Goal: Communication & Community: Answer question/provide support

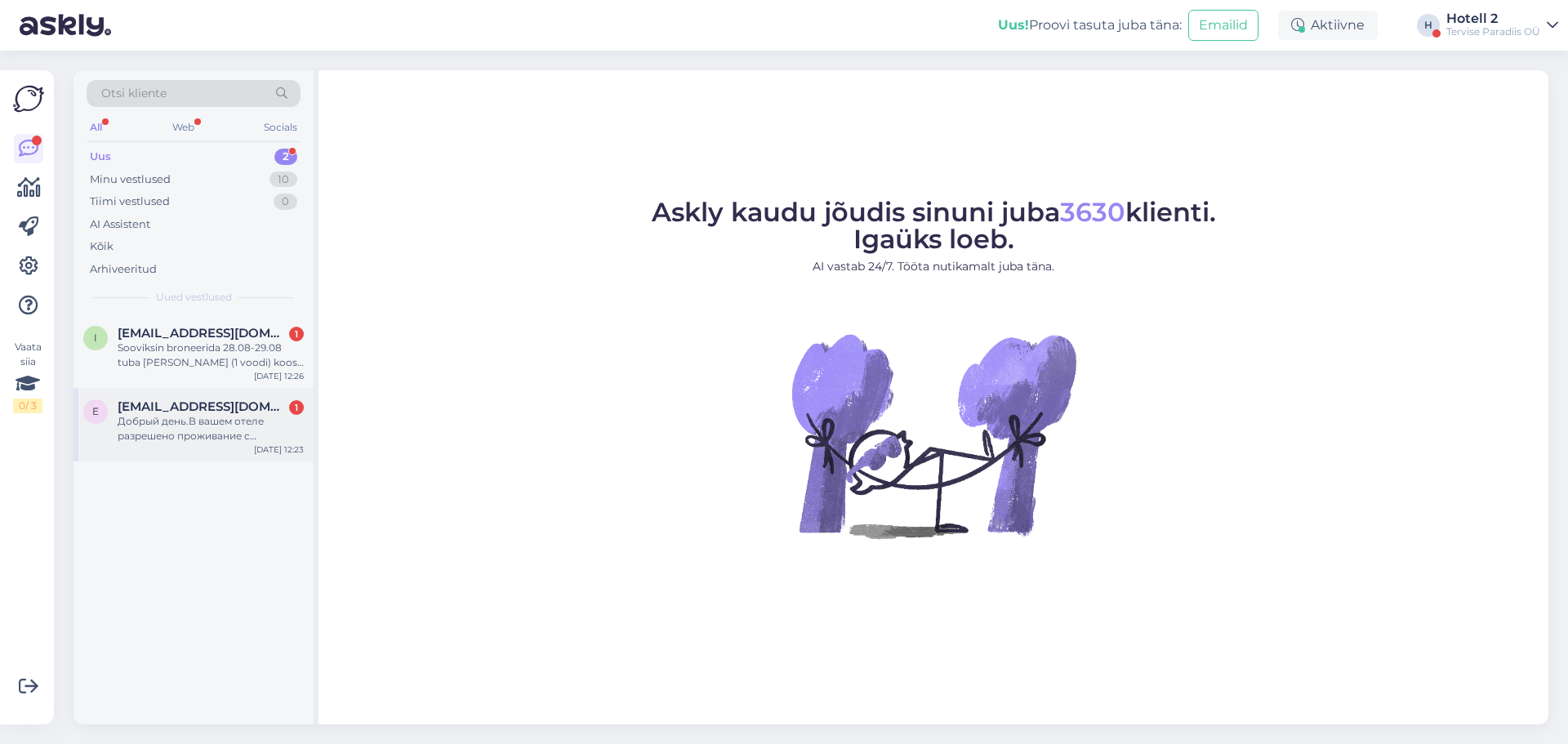
click at [189, 427] on div "Добрый день.В вашем отеле разрешено проживание с животными?" at bounding box center [210, 428] width 186 height 29
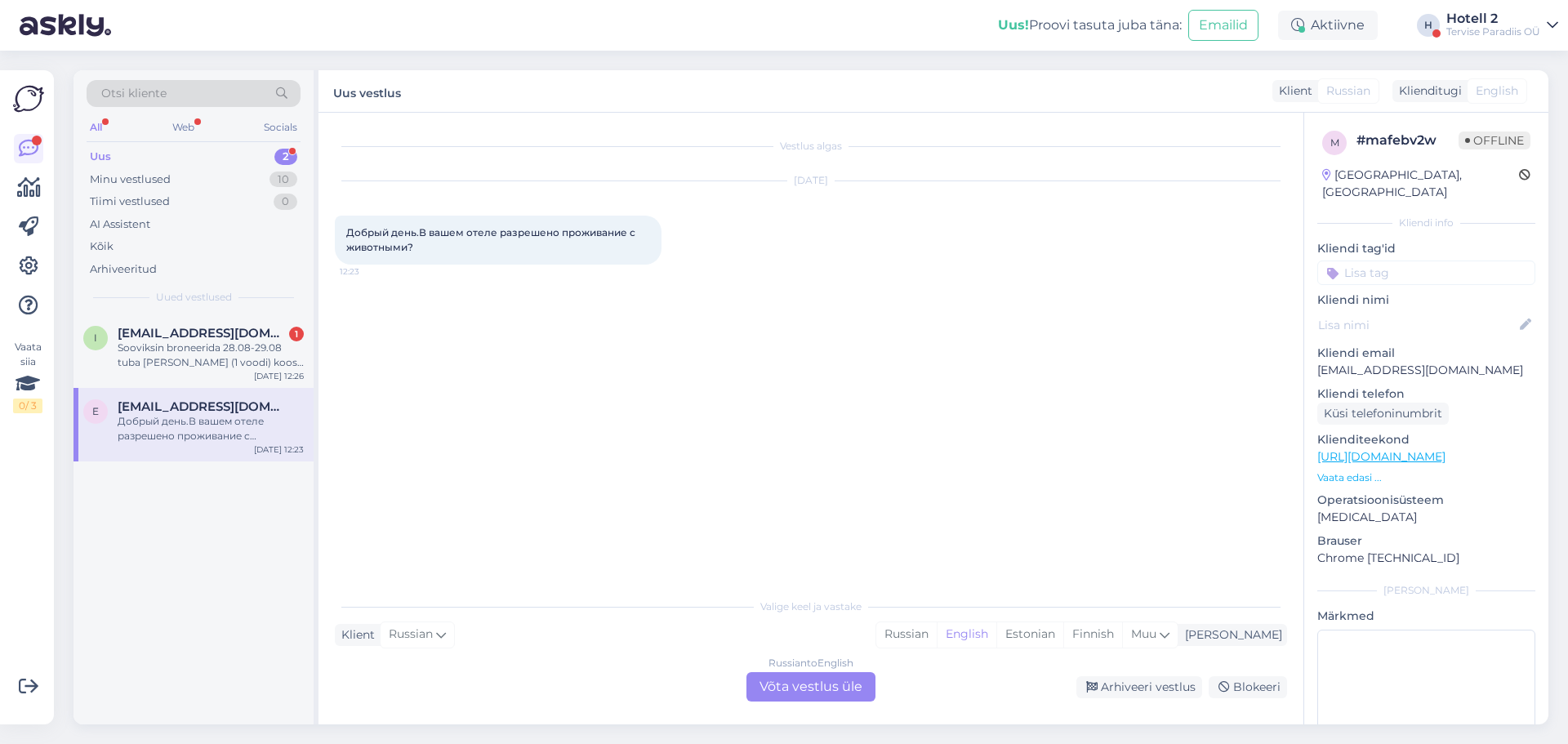
click at [840, 685] on div "Russian to English Võta vestlus üle" at bounding box center [810, 687] width 129 height 29
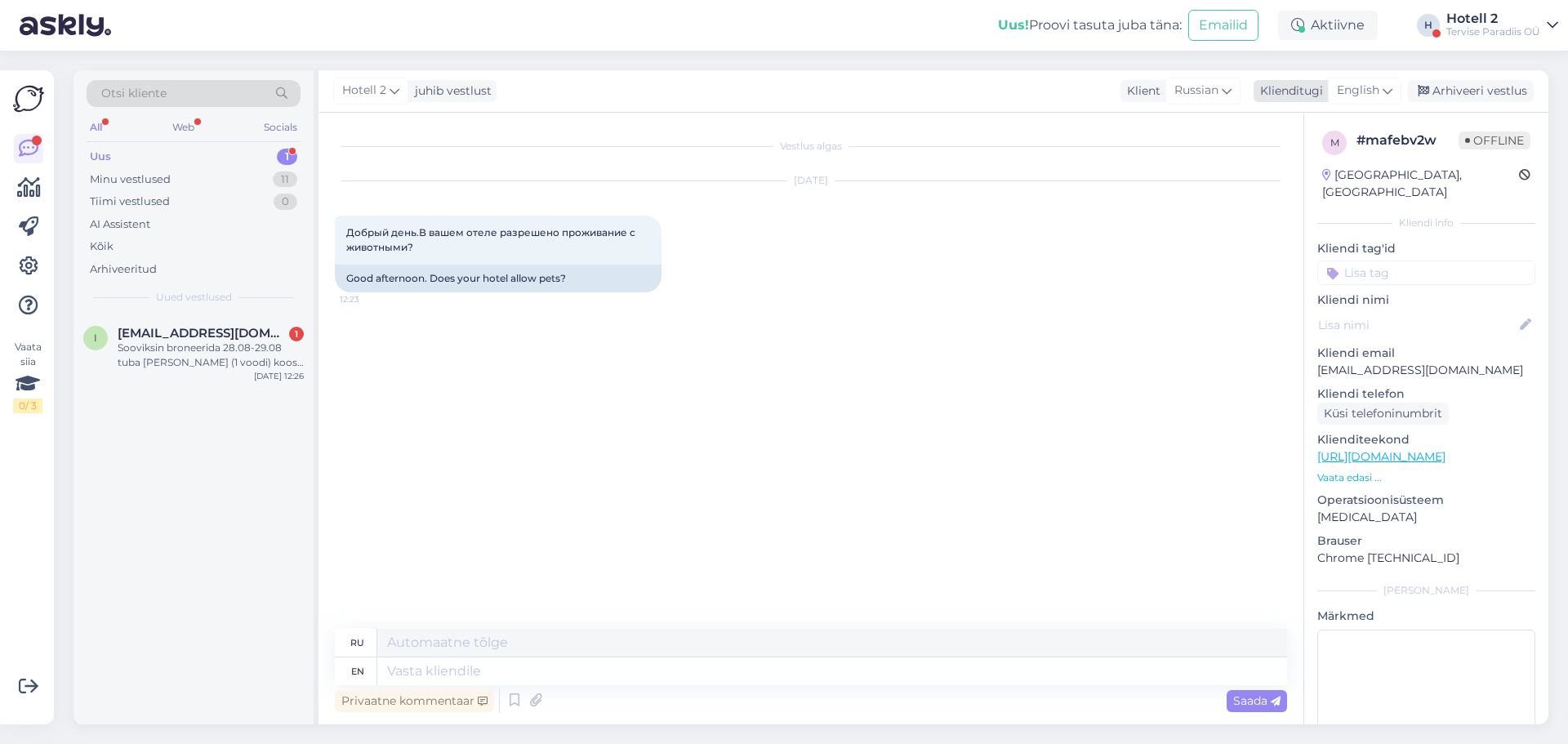
drag, startPoint x: 1366, startPoint y: 80, endPoint x: 1367, endPoint y: 94, distance: 14.0
click at [1366, 81] on div "English" at bounding box center [1364, 91] width 74 height 26
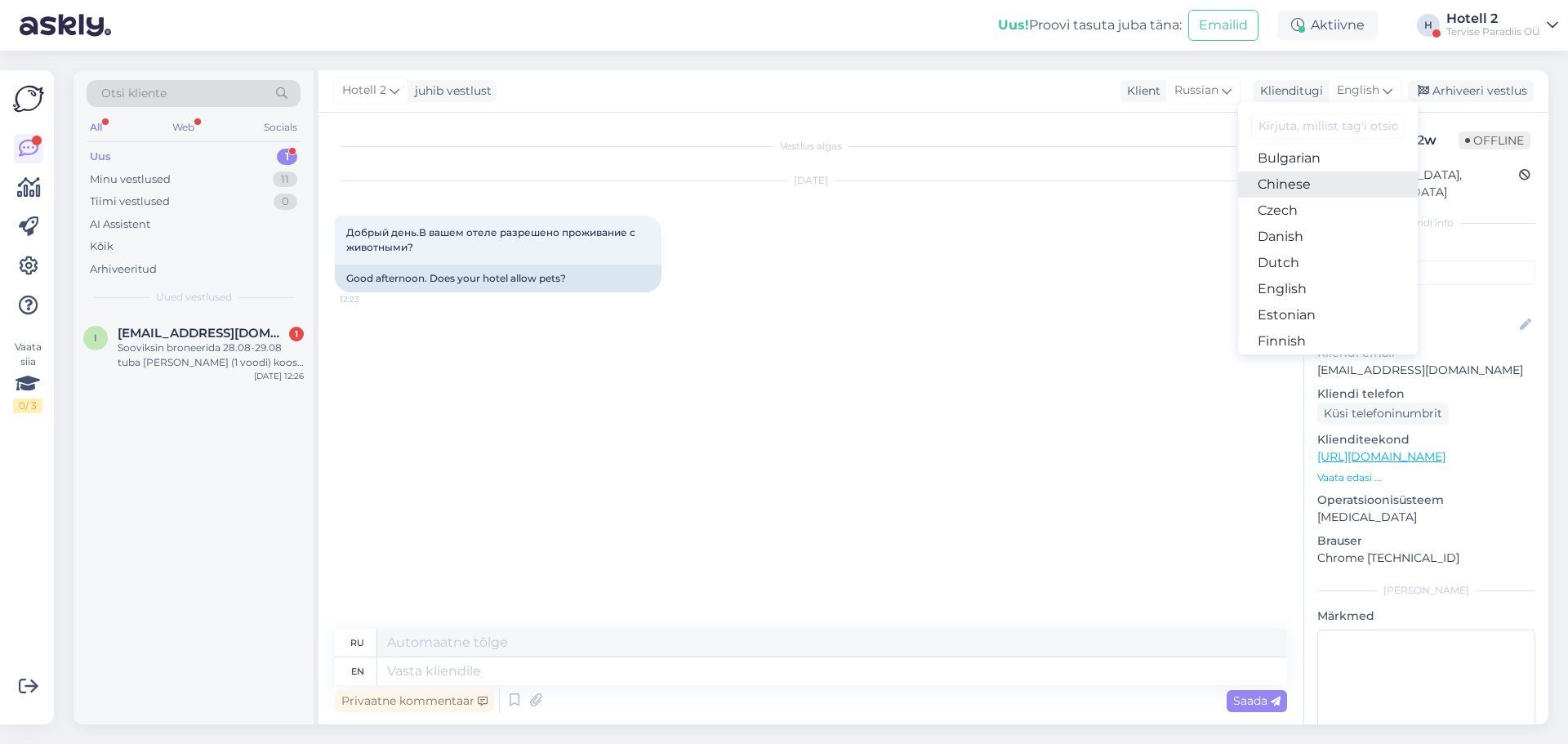
scroll to position [164, 0]
click at [1298, 209] on link "Estonian" at bounding box center [1327, 208] width 180 height 26
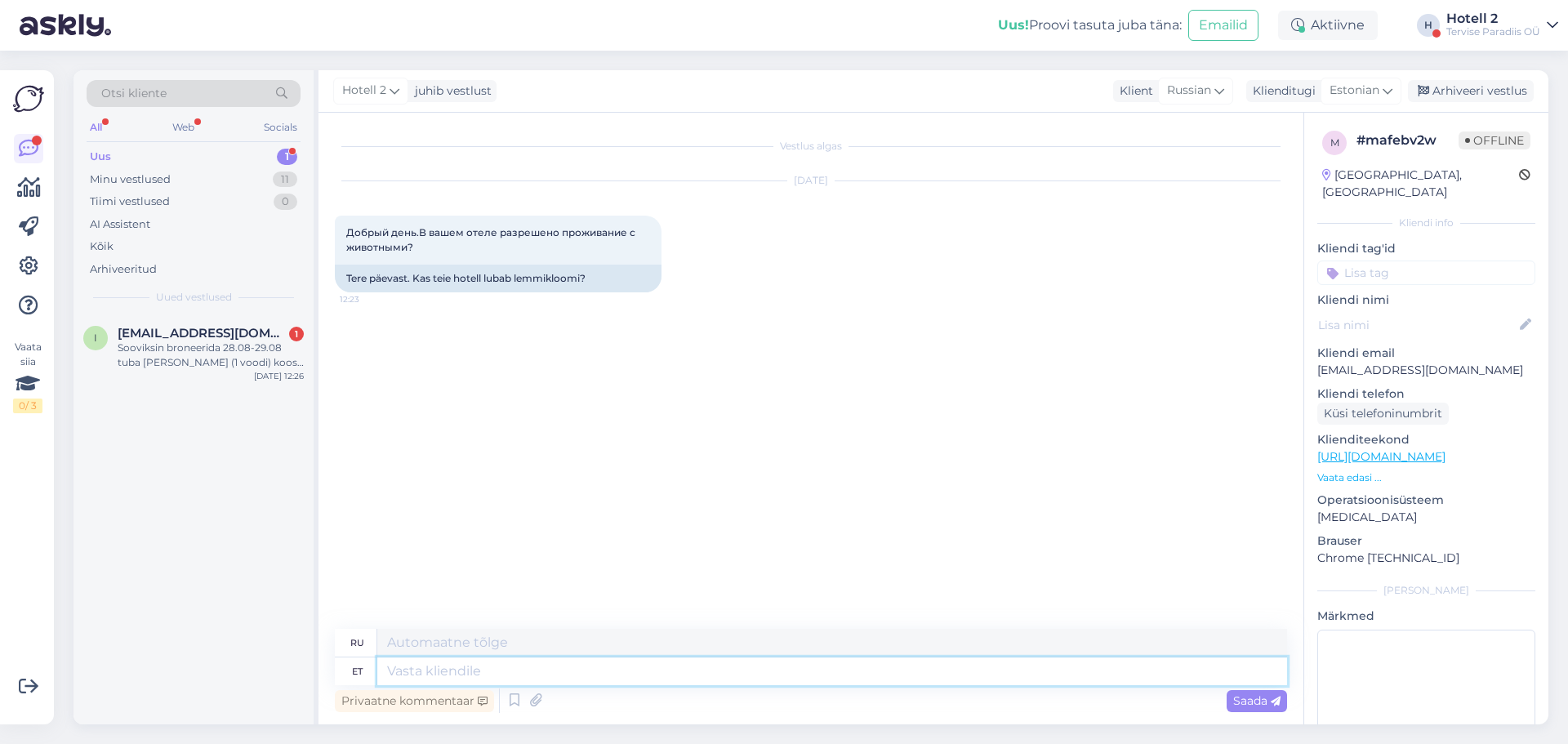
click at [472, 670] on textarea at bounding box center [832, 671] width 909 height 28
type textarea "Tere!"
type textarea "Привет!"
type textarea "Tere! [PERSON_NAME]"
type textarea "Привет! У нас есть"
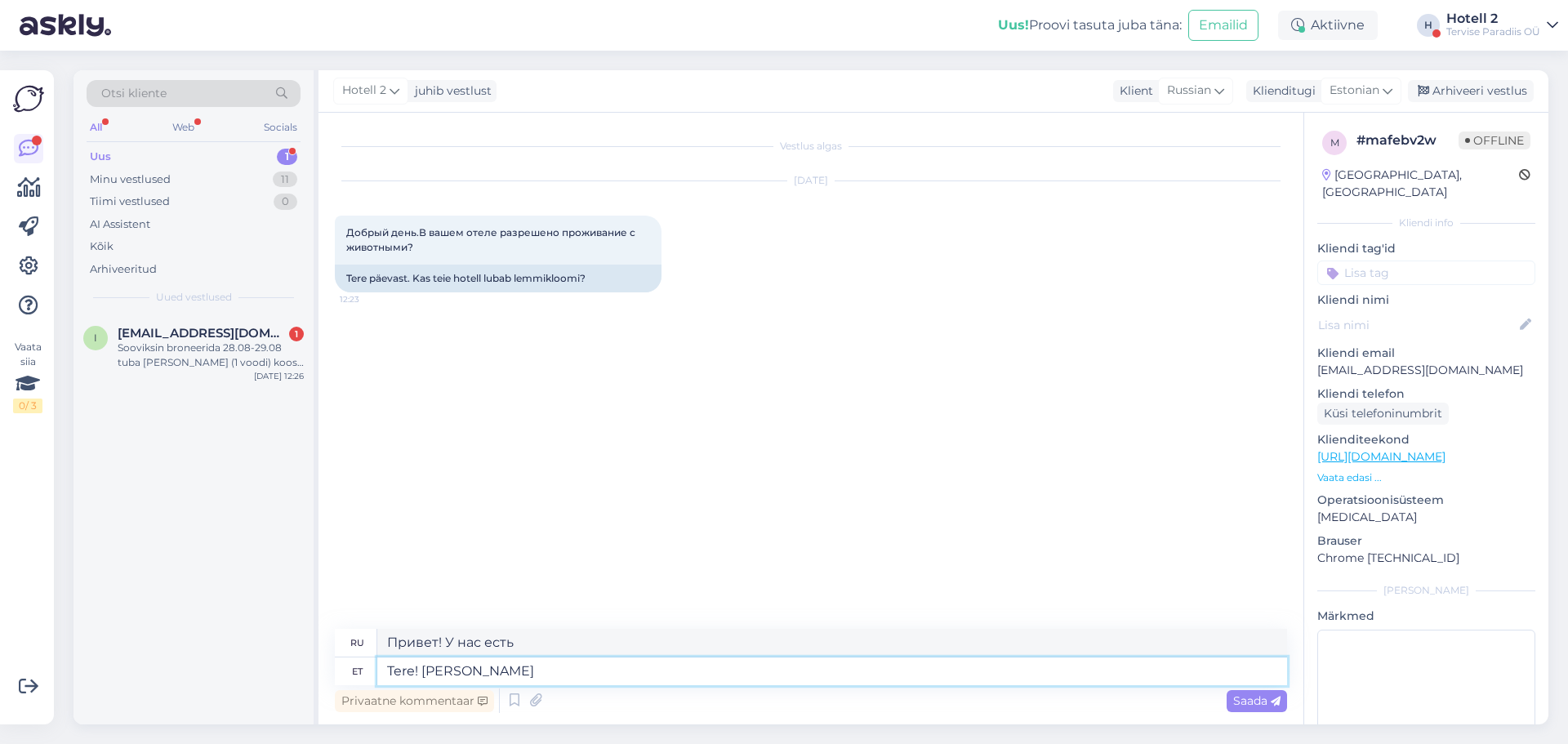
type textarea "Tere! [PERSON_NAME] o"
type textarea "Здравствуйте! У нас нет"
type textarea "Tere! [PERSON_NAME] ole lemmikloomi l"
type textarea "Здравствуйте, у нас нет домашних животных."
type textarea "Tere! [PERSON_NAME] ole lemmikloomi lubatud."
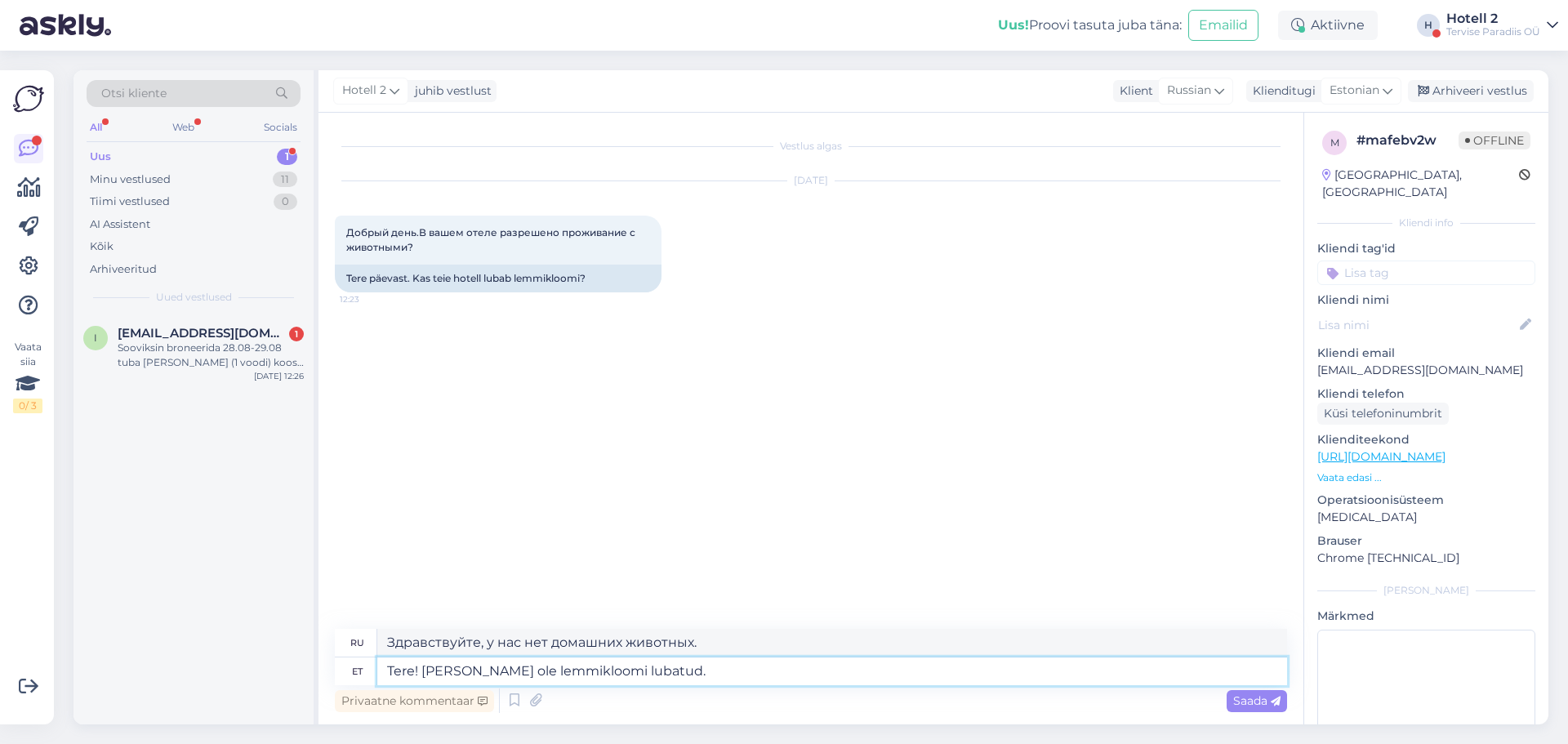
type textarea "Здравствуйте, мы не разрешаем проживание с домашними животными."
click at [582, 671] on textarea "Tere! [PERSON_NAME] ole lemmikloomi lubatud." at bounding box center [832, 671] width 909 height 28
type textarea "Tere! [PERSON_NAME] ole lemmikloomad lubatud."
click at [1250, 699] on span "Saada" at bounding box center [1256, 700] width 48 height 15
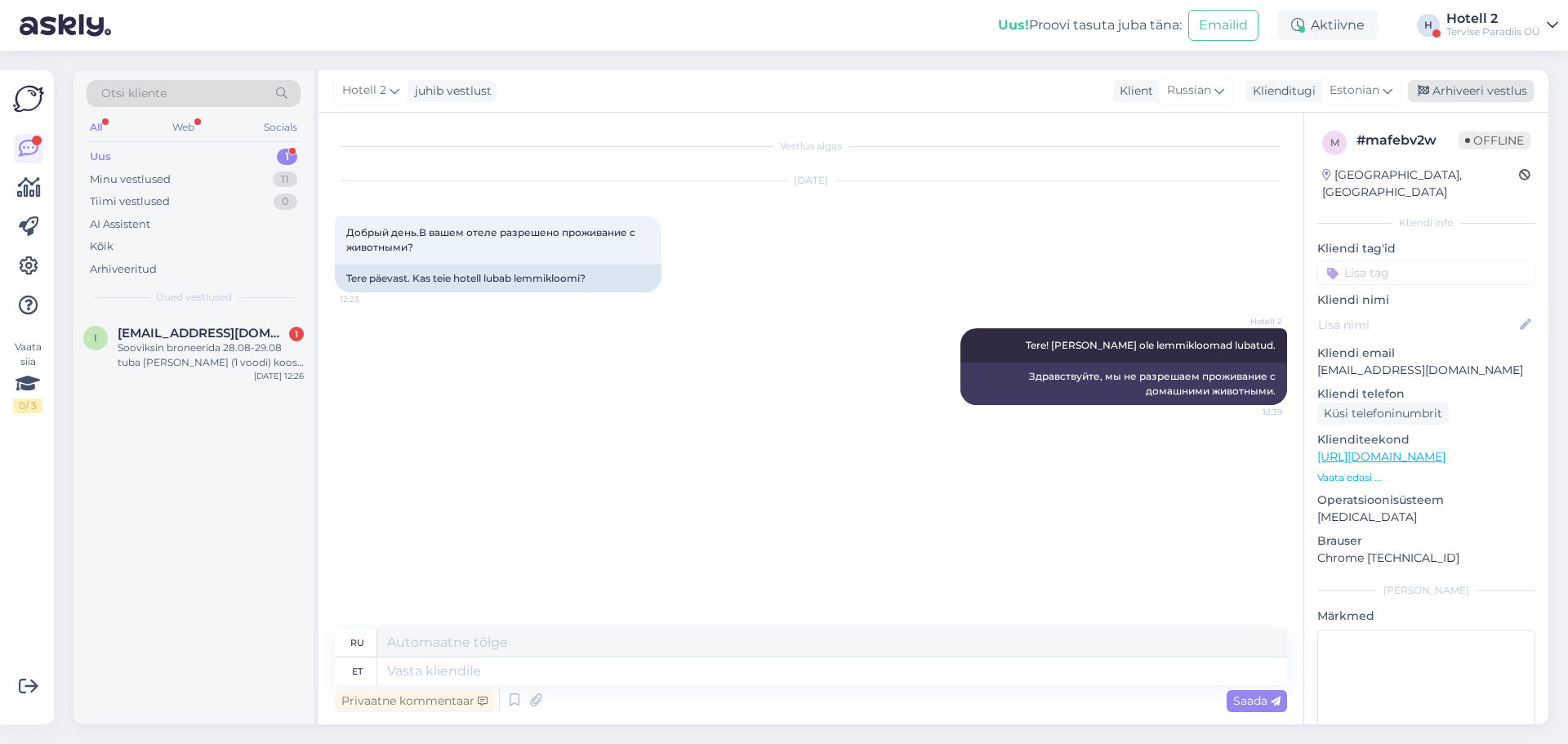
click at [1470, 93] on div "Arhiveeri vestlus" at bounding box center [1470, 90] width 125 height 22
